Goal: Task Accomplishment & Management: Use online tool/utility

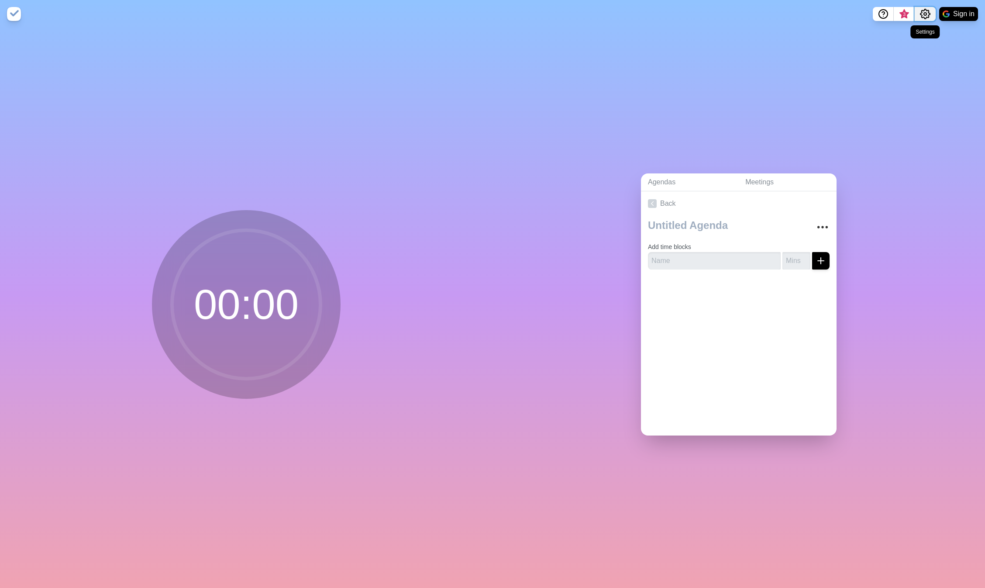
click at [925, 13] on circle "Settings" at bounding box center [925, 14] width 3 height 3
click at [671, 225] on textarea at bounding box center [726, 225] width 162 height 19
click at [926, 14] on icon "Settings" at bounding box center [925, 14] width 10 height 10
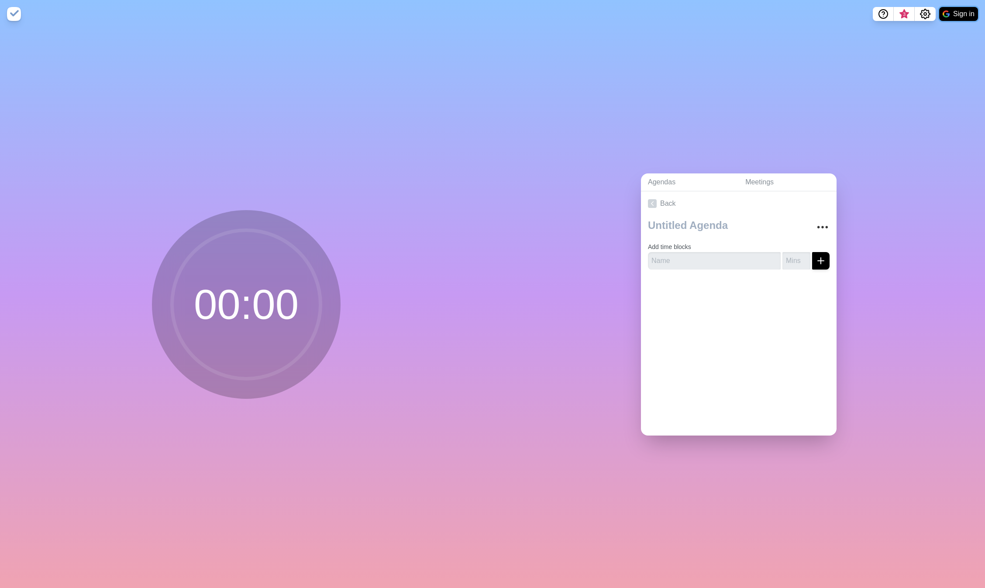
click at [953, 17] on button "Sign in" at bounding box center [958, 14] width 39 height 14
click at [663, 226] on textarea at bounding box center [726, 225] width 162 height 19
click at [820, 223] on icon "More" at bounding box center [823, 227] width 14 height 14
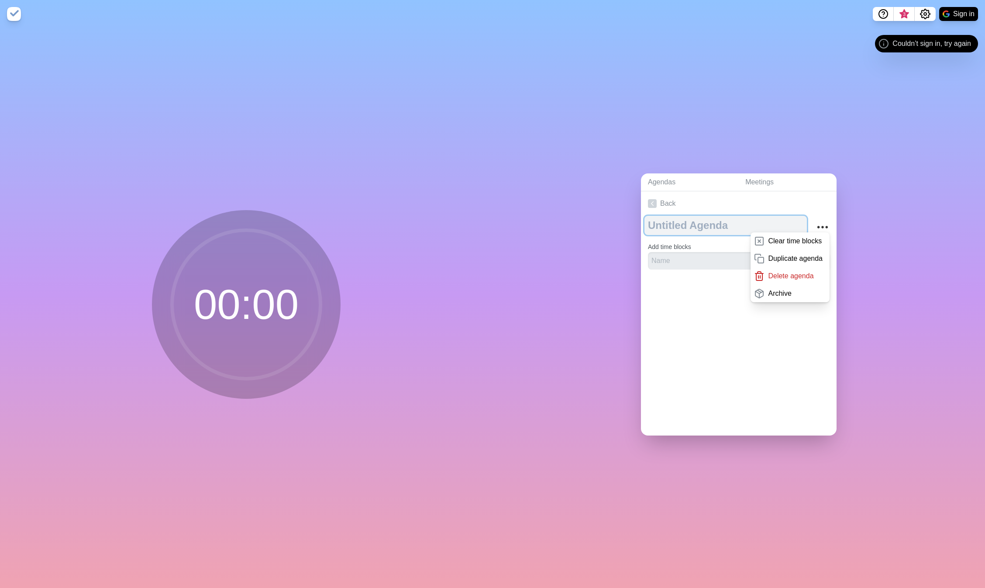
click at [732, 228] on textarea at bounding box center [726, 225] width 162 height 19
type textarea "DnA Sprint Retro"
click at [688, 249] on form "Add time blocks" at bounding box center [739, 253] width 182 height 31
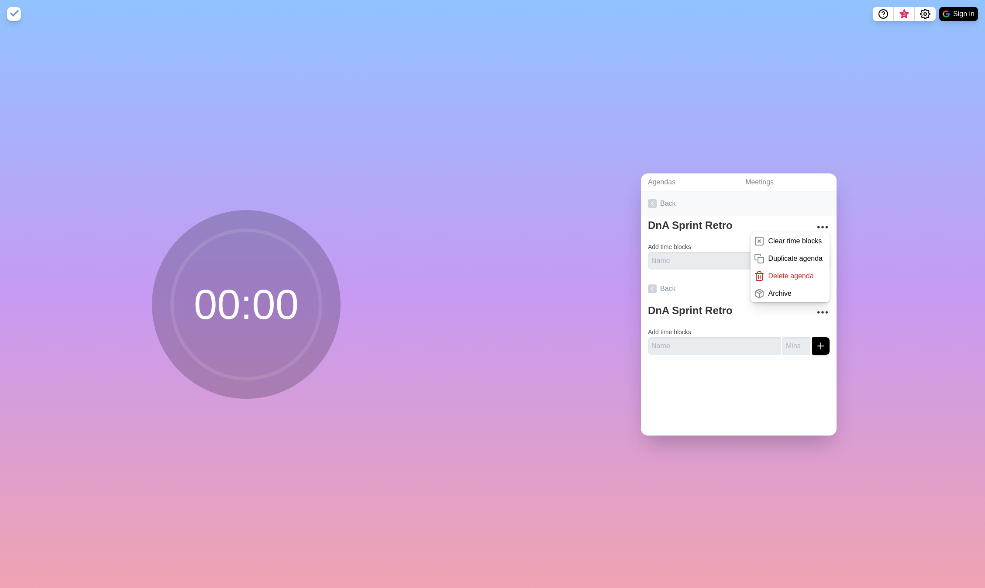
click at [808, 214] on link "Back" at bounding box center [739, 203] width 196 height 24
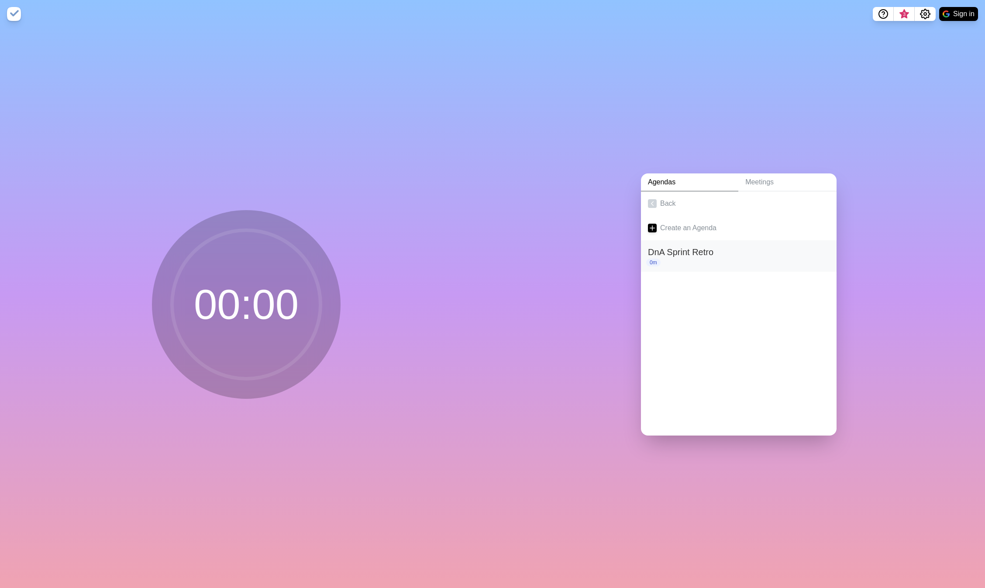
click at [680, 250] on h2 "DnA Sprint Retro" at bounding box center [739, 251] width 182 height 13
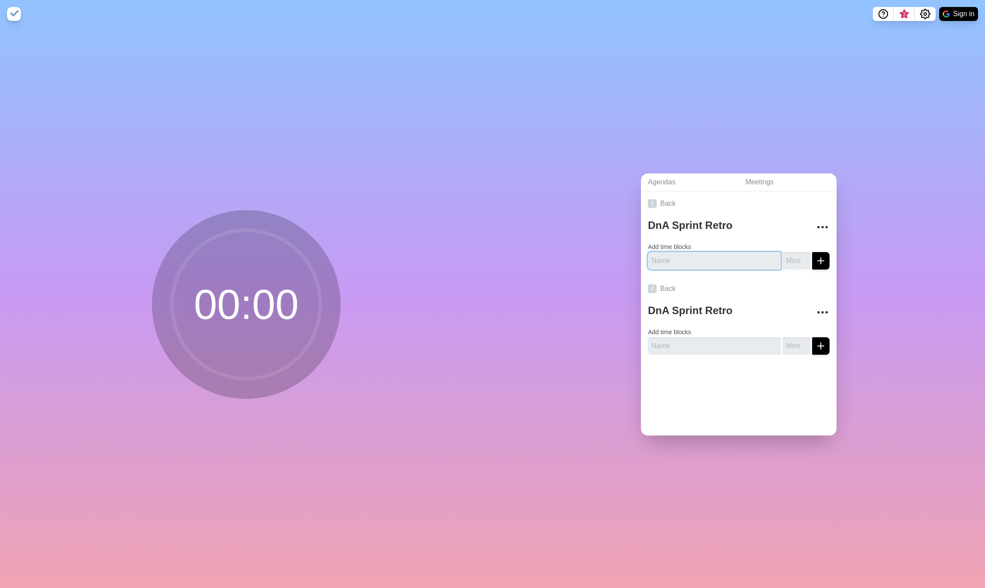
click at [671, 259] on input "text" at bounding box center [714, 260] width 133 height 17
click at [822, 311] on icon "More" at bounding box center [823, 312] width 14 height 14
click at [787, 359] on p "Delete agenda" at bounding box center [790, 361] width 45 height 10
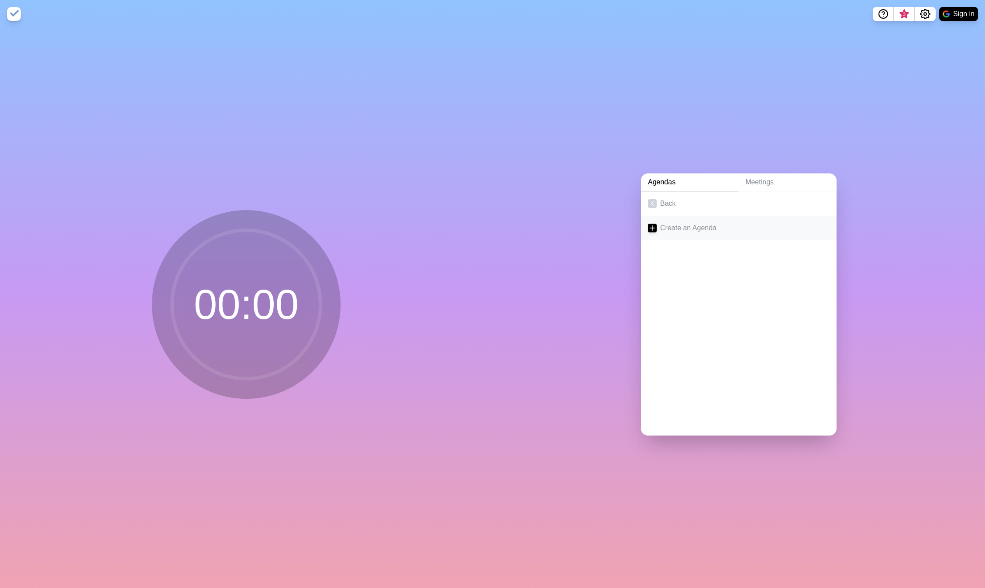
click at [695, 233] on link "Create an Agenda" at bounding box center [739, 228] width 196 height 24
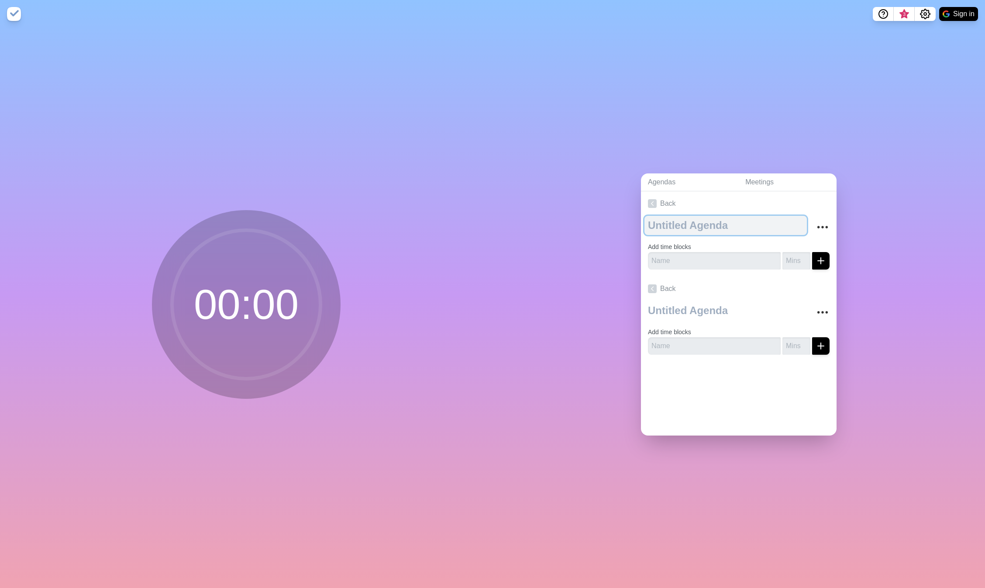
click at [683, 224] on textarea at bounding box center [726, 225] width 162 height 19
type textarea "D"
type textarea "Dn"
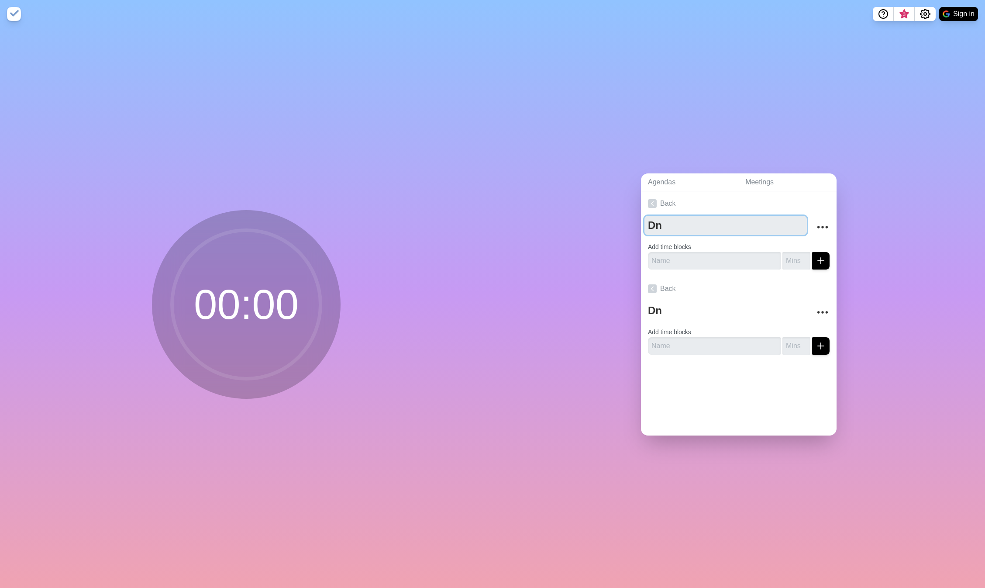
type textarea "DnA"
type textarea "DnA S"
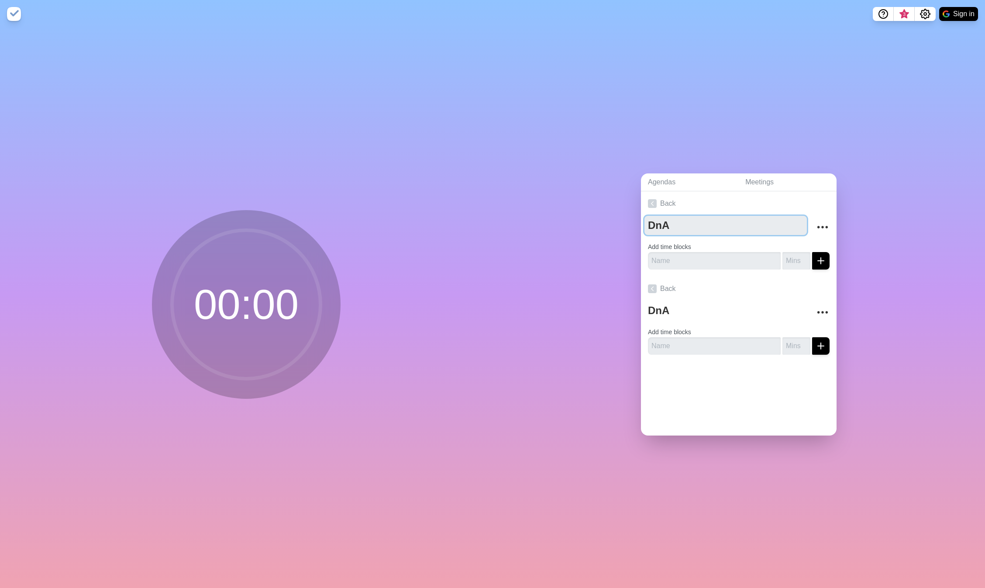
type textarea "DnA S"
type textarea "DnA Sp"
type textarea "DnA Spr"
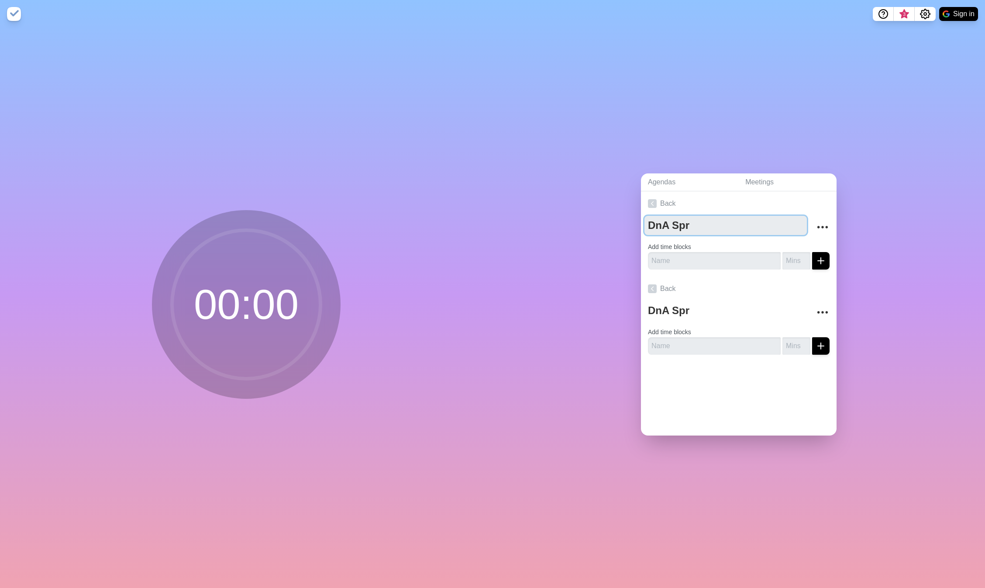
type textarea "DnA Spri"
type textarea "DnA Sprin"
type textarea "DnA Sprint"
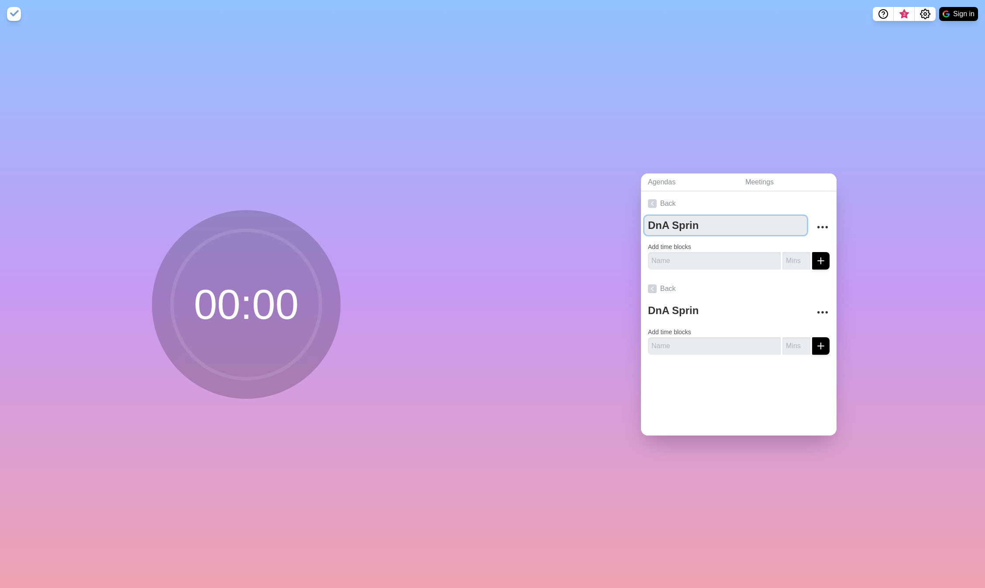
type textarea "DnA Sprint"
type textarea "DnA Sprint T"
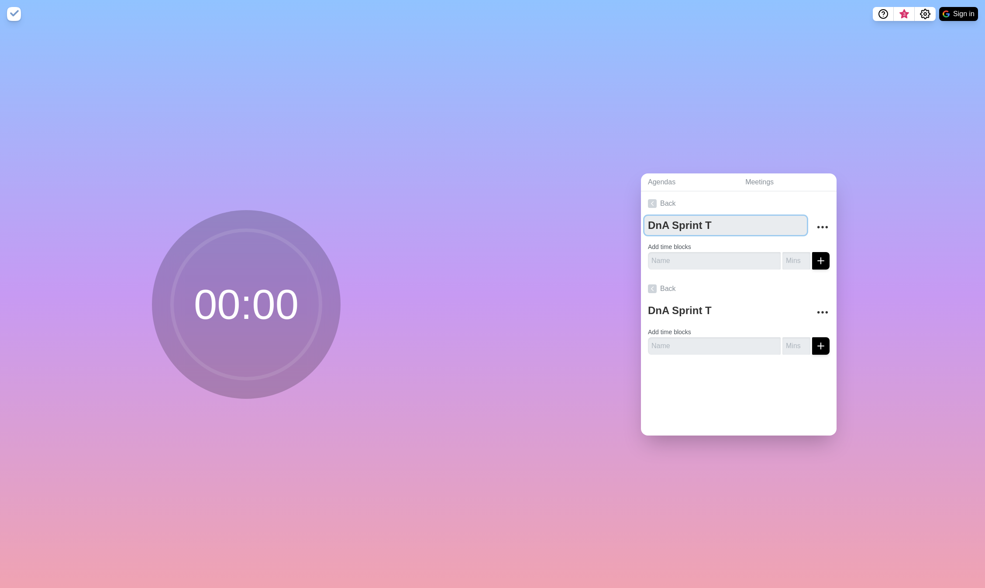
type textarea "DnA Sprint"
type textarea "DnA Sprint R"
type textarea "DnA Sprint Re"
type textarea "DnA Sprint Ret"
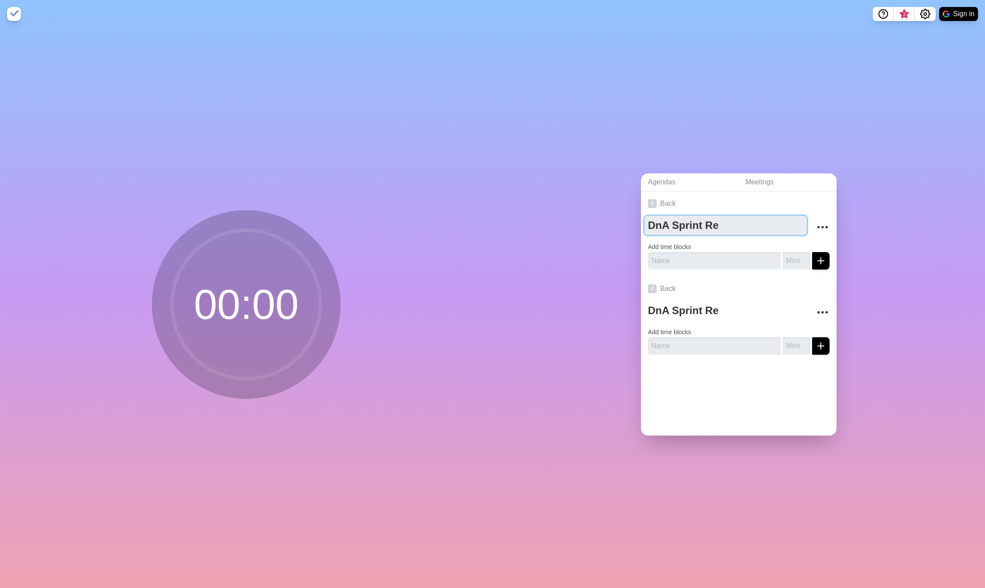
type textarea "DnA Sprint Ret"
type textarea "DnA Sprint Retr"
type textarea "DnA Sprint Retro"
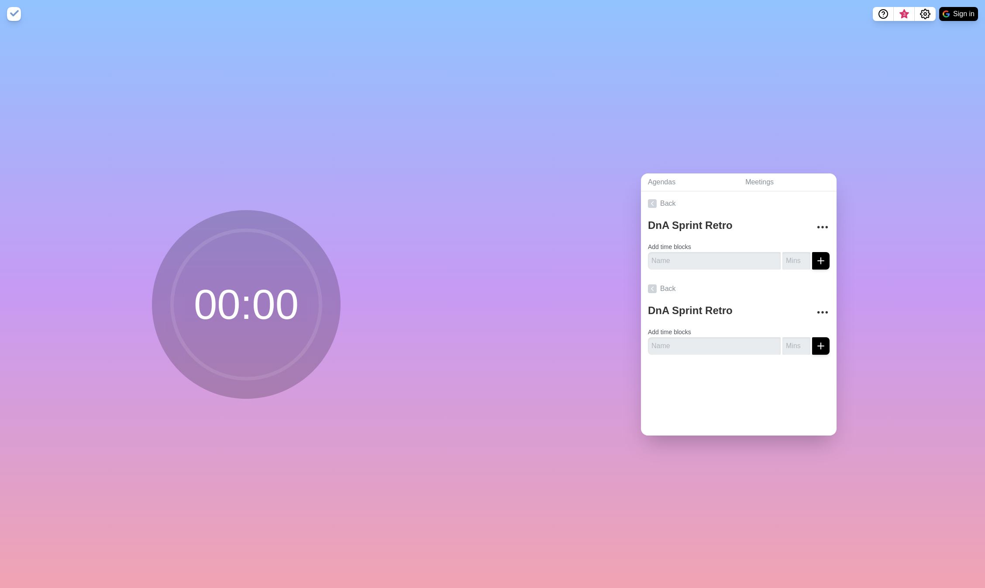
click at [672, 260] on input "text" at bounding box center [714, 260] width 133 height 17
click at [667, 259] on input "text" at bounding box center [714, 260] width 133 height 17
